Goal: Information Seeking & Learning: Learn about a topic

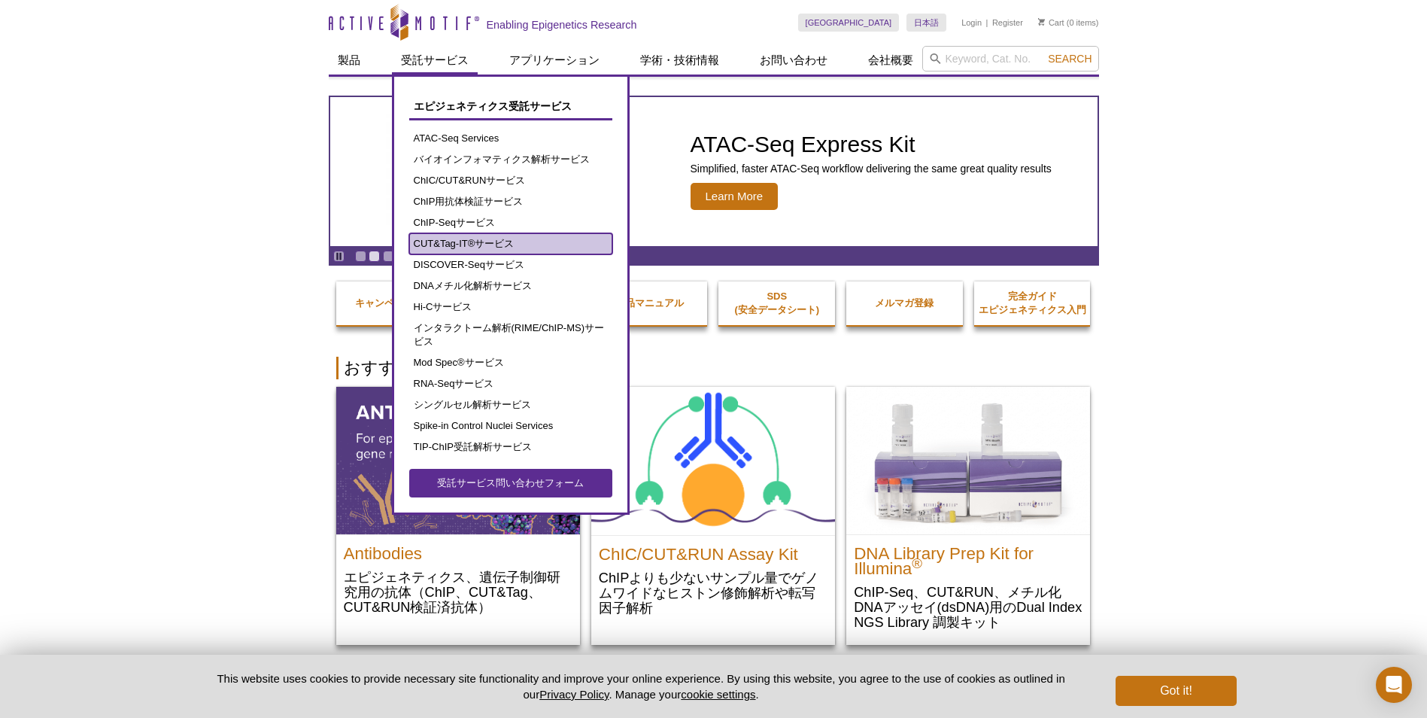
click at [474, 247] on link "CUT&Tag-IT®サービス" at bounding box center [510, 243] width 203 height 21
click at [464, 245] on link "CUT&Tag-IT®サービス" at bounding box center [510, 243] width 203 height 21
click at [448, 248] on link "CUT&Tag-IT®サービス" at bounding box center [510, 243] width 203 height 21
